Goal: Find specific page/section: Find specific page/section

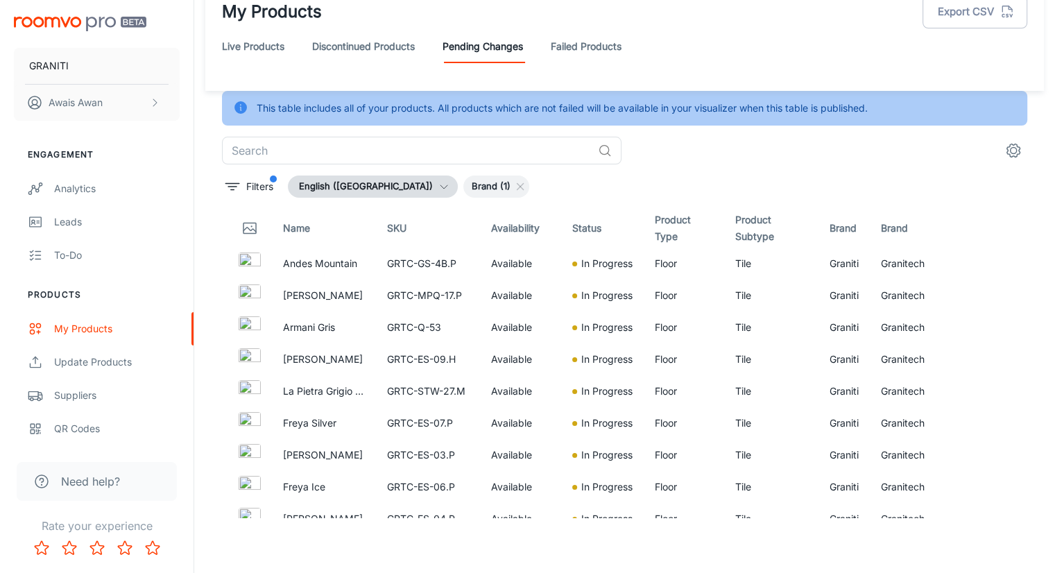
scroll to position [1506, 0]
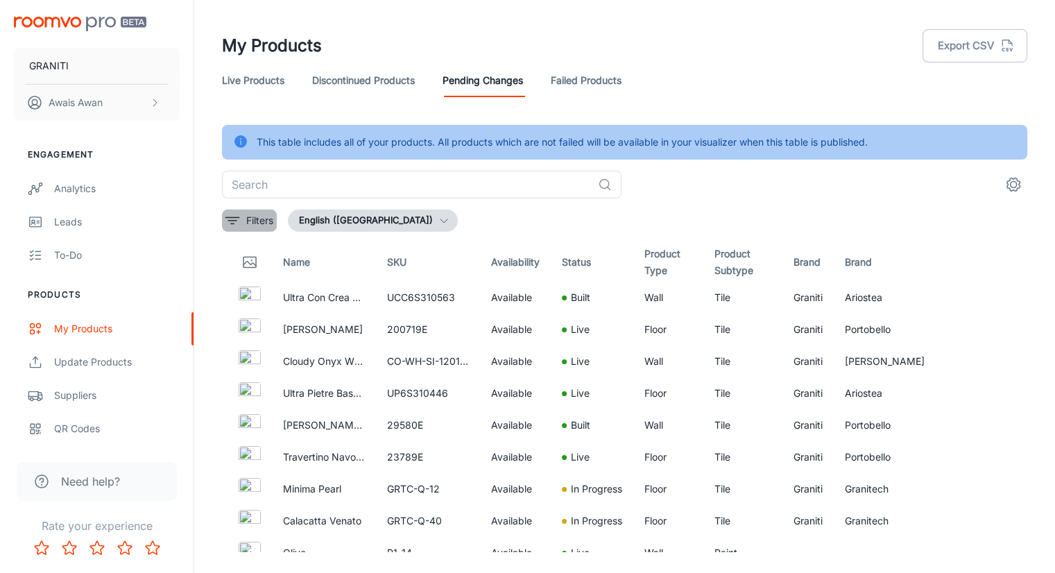
click at [225, 222] on icon "filter" at bounding box center [232, 220] width 17 height 17
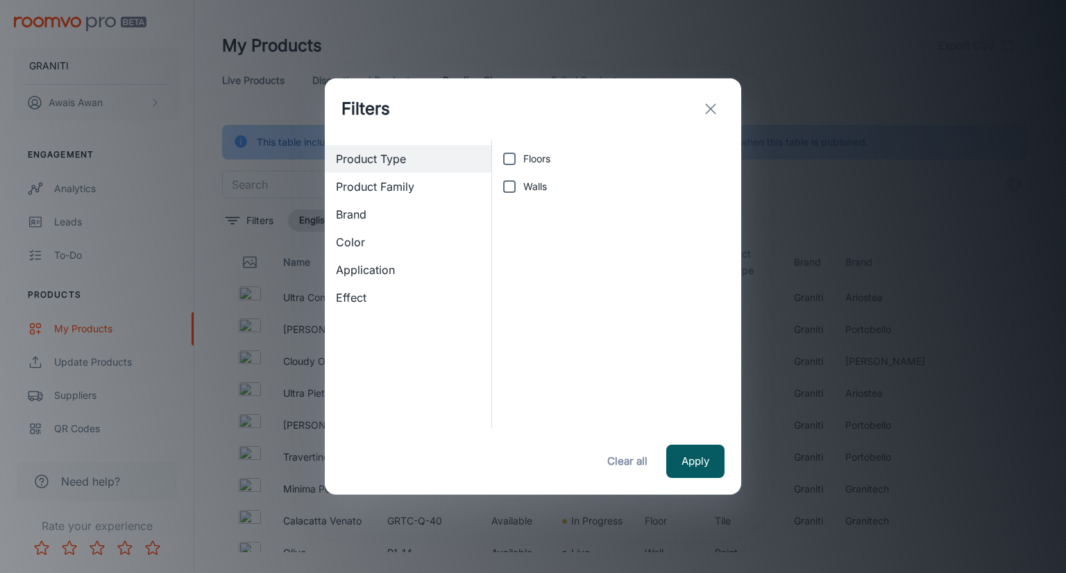
click at [356, 214] on span "Brand" at bounding box center [408, 214] width 144 height 17
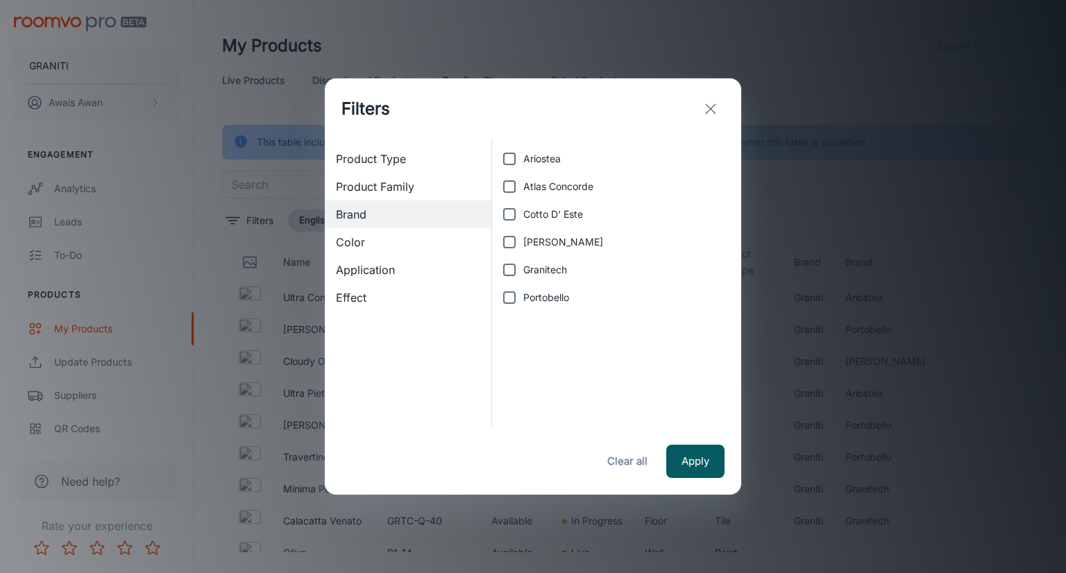
click at [504, 267] on input "Granitech" at bounding box center [509, 270] width 28 height 28
checkbox input "true"
click at [681, 460] on button "Apply" at bounding box center [695, 461] width 58 height 33
